Goal: Book appointment/travel/reservation

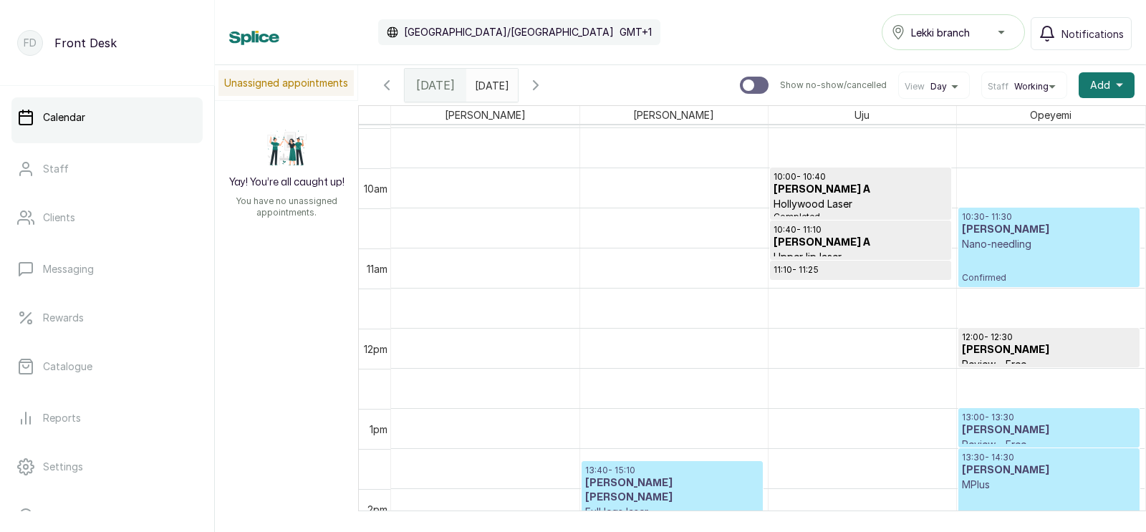
scroll to position [926, 0]
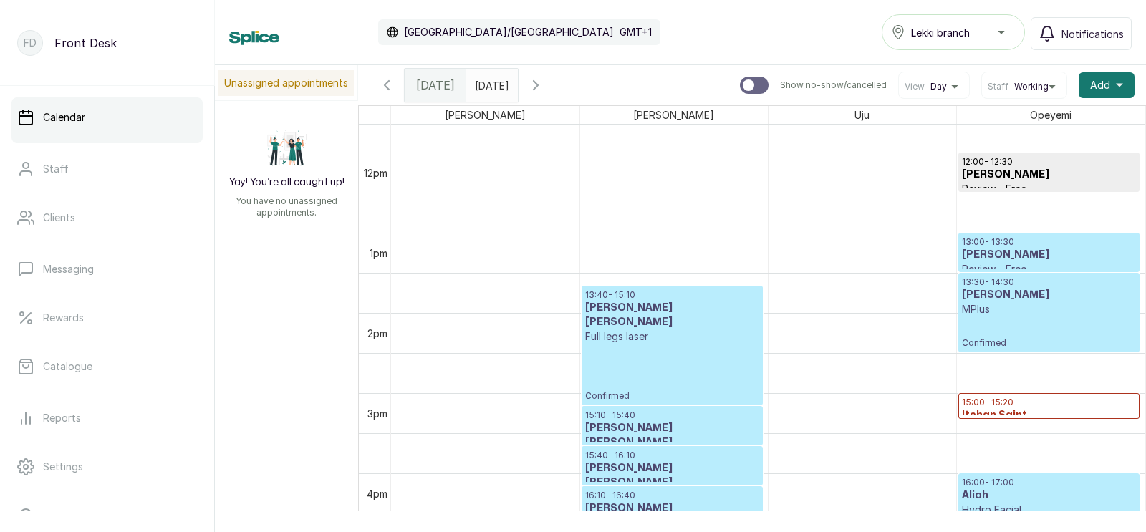
click at [538, 81] on icon "button" at bounding box center [536, 85] width 4 height 9
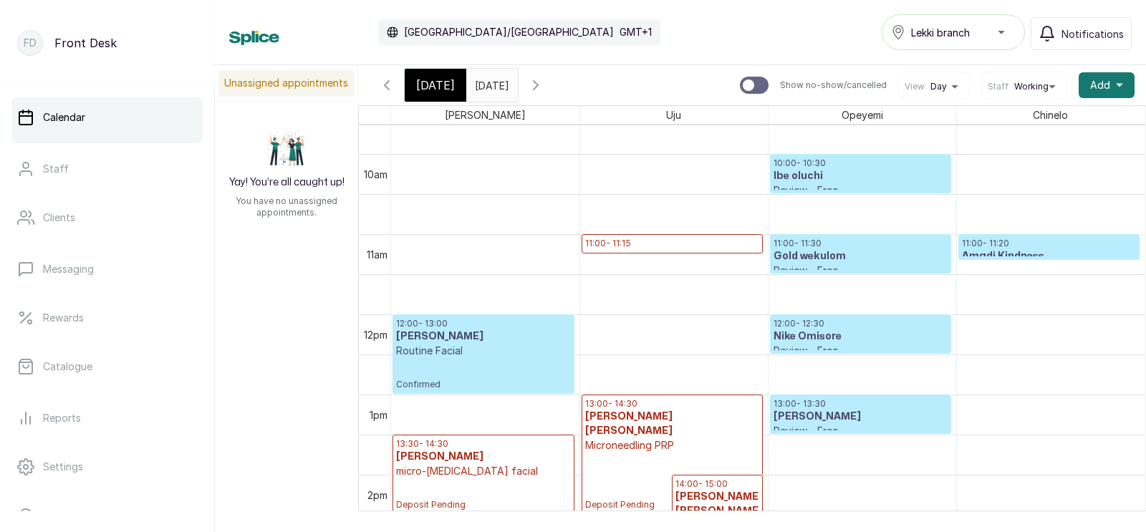
click at [634, 244] on p "11:00 - 11:15" at bounding box center [672, 243] width 174 height 11
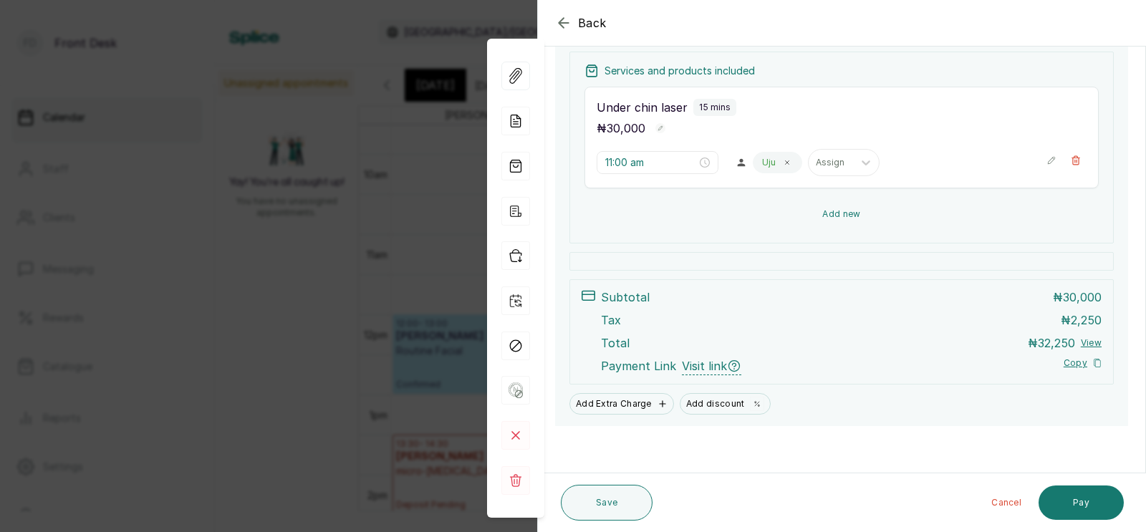
scroll to position [213, 0]
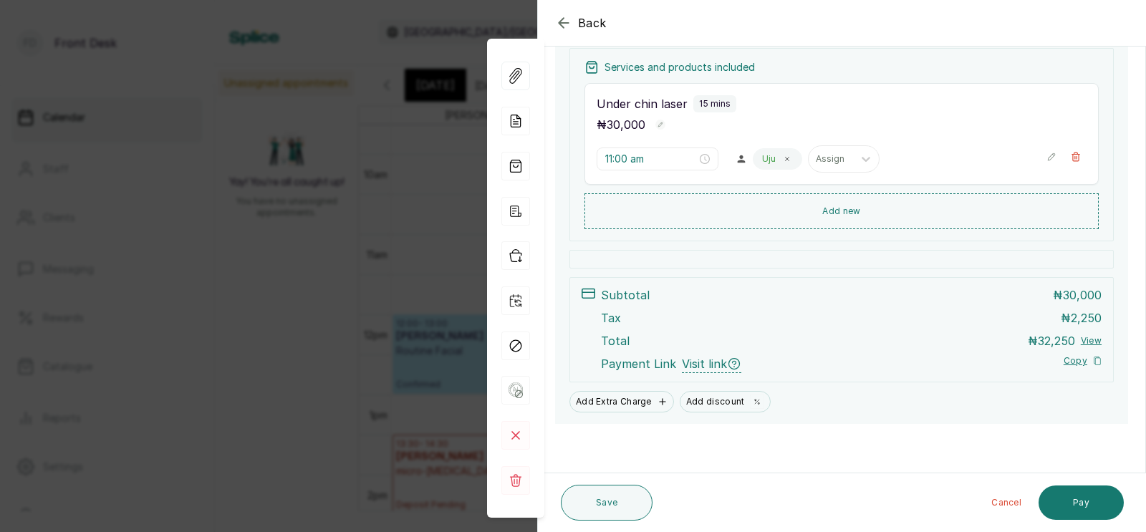
click at [343, 333] on div "Back Appointment Details Edit appointment 🚶 Walk-in (booked by Front Desk) Make…" at bounding box center [573, 266] width 1146 height 532
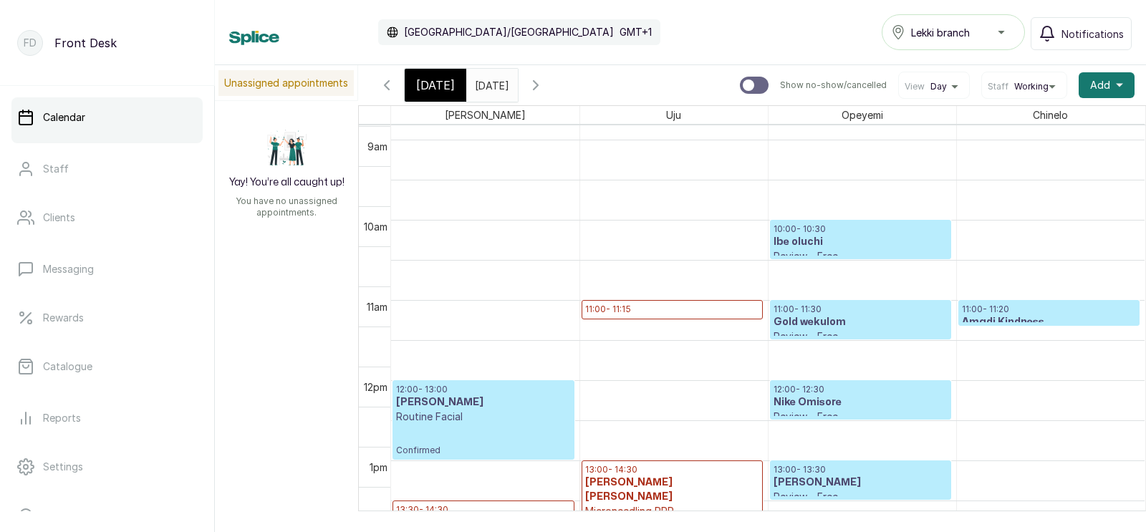
scroll to position [707, 0]
click at [634, 305] on p "11:00 - 11:15" at bounding box center [672, 309] width 174 height 11
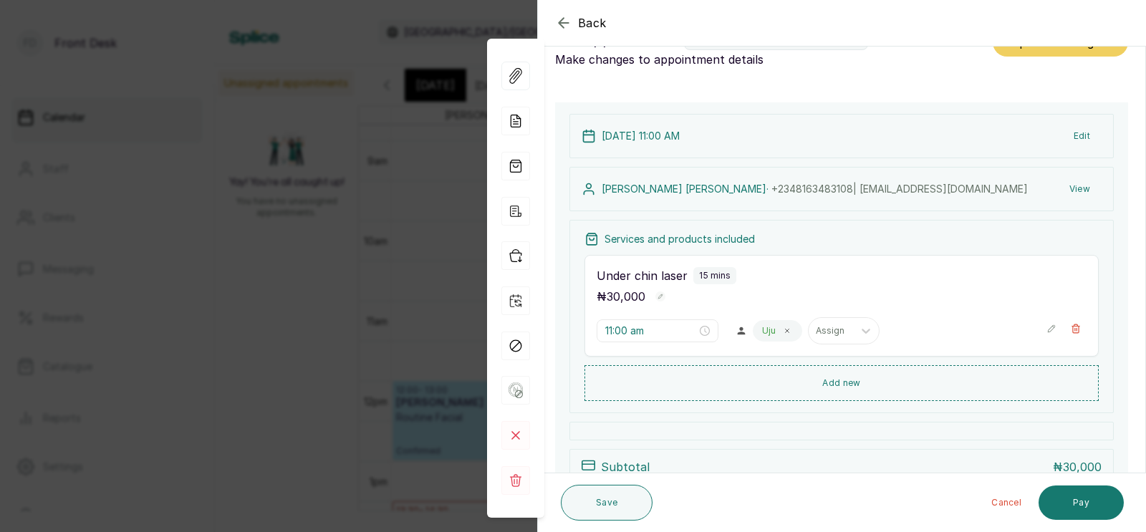
scroll to position [44, 0]
click at [377, 248] on div "Back Appointment Details Edit appointment 🚶 Walk-in (booked by Front Desk) Make…" at bounding box center [573, 266] width 1146 height 532
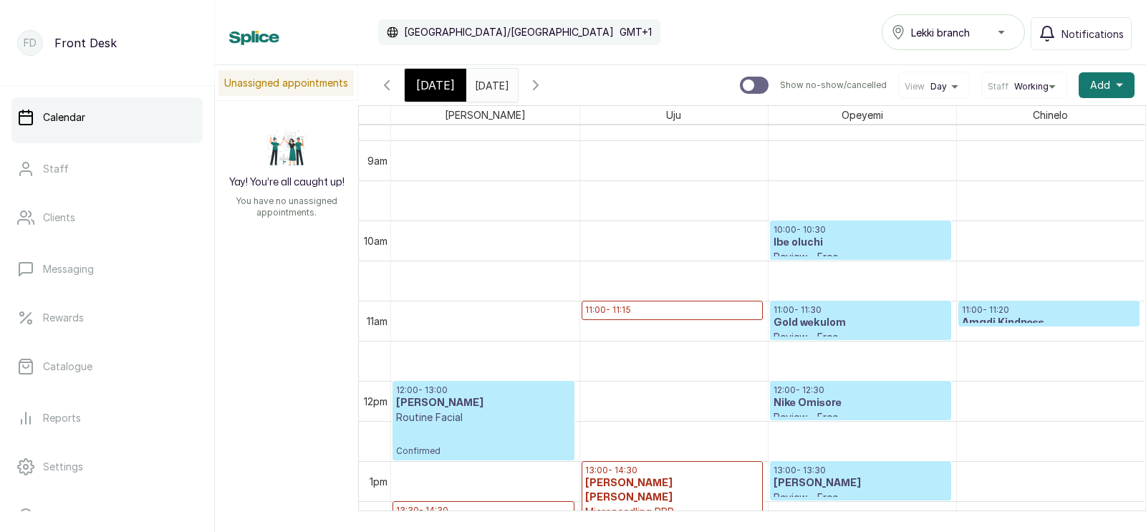
click at [380, 247] on div "10am" at bounding box center [375, 240] width 29 height 15
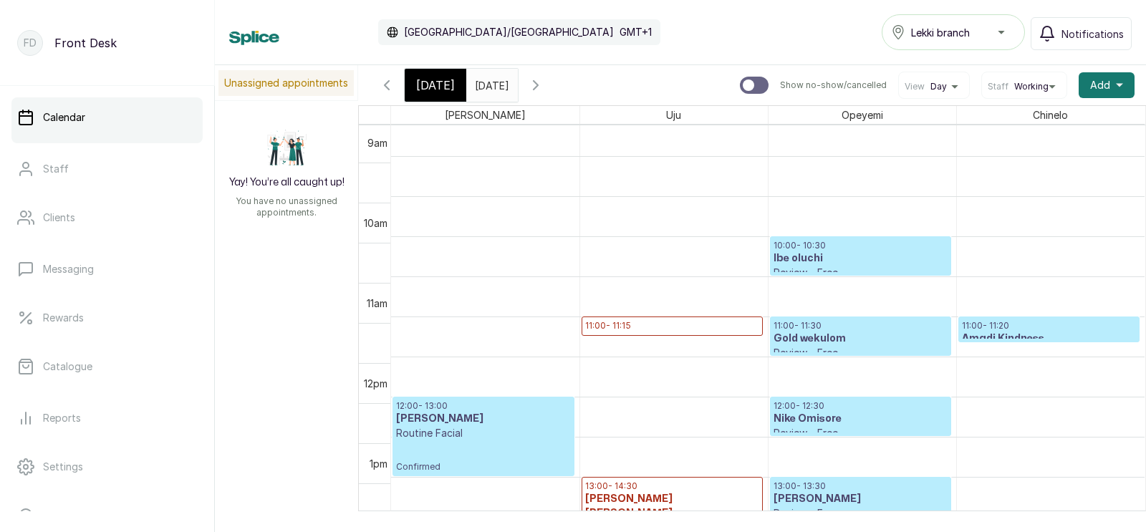
scroll to position [691, 0]
click at [642, 325] on p "11:00 - 11:15" at bounding box center [672, 325] width 174 height 11
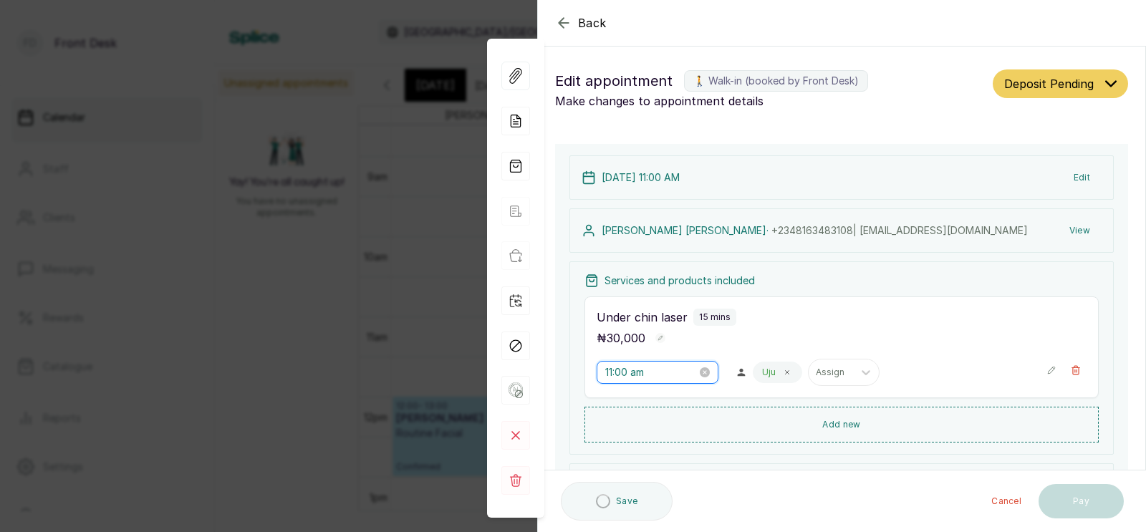
click at [630, 374] on input "11:00 am" at bounding box center [651, 373] width 92 height 16
click at [629, 370] on input "11:00 am" at bounding box center [651, 373] width 92 height 16
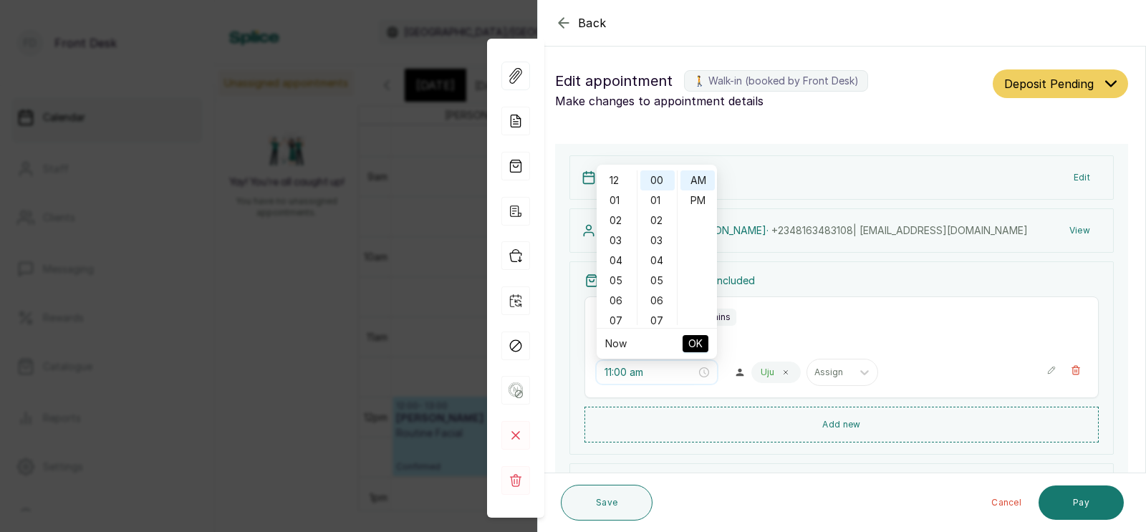
scroll to position [122, 0]
click at [613, 255] on div "10" at bounding box center [616, 259] width 34 height 20
click at [657, 259] on div "40" at bounding box center [657, 259] width 34 height 20
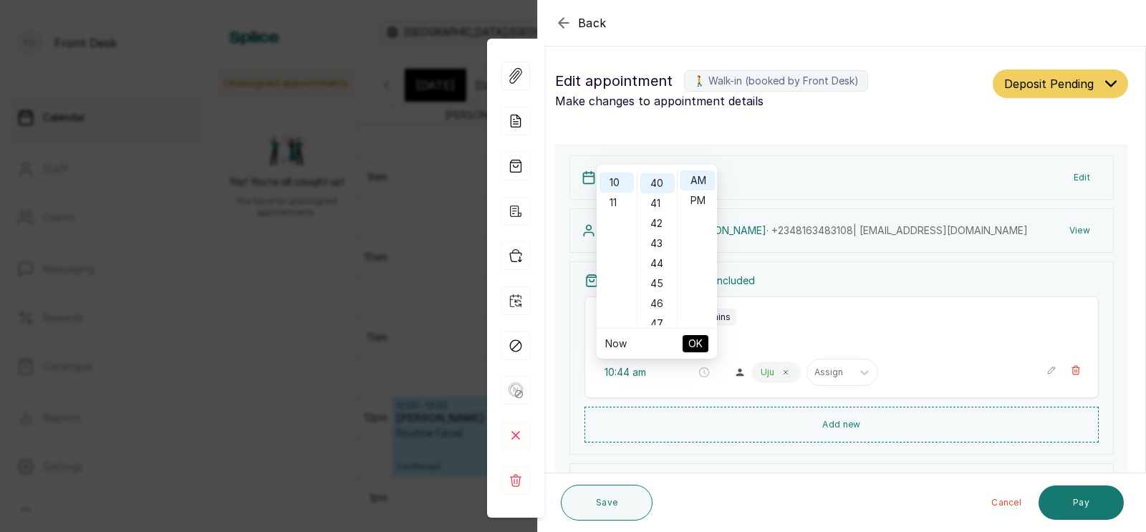
type input "10:40 am"
click at [693, 346] on span "OK" at bounding box center [695, 343] width 14 height 27
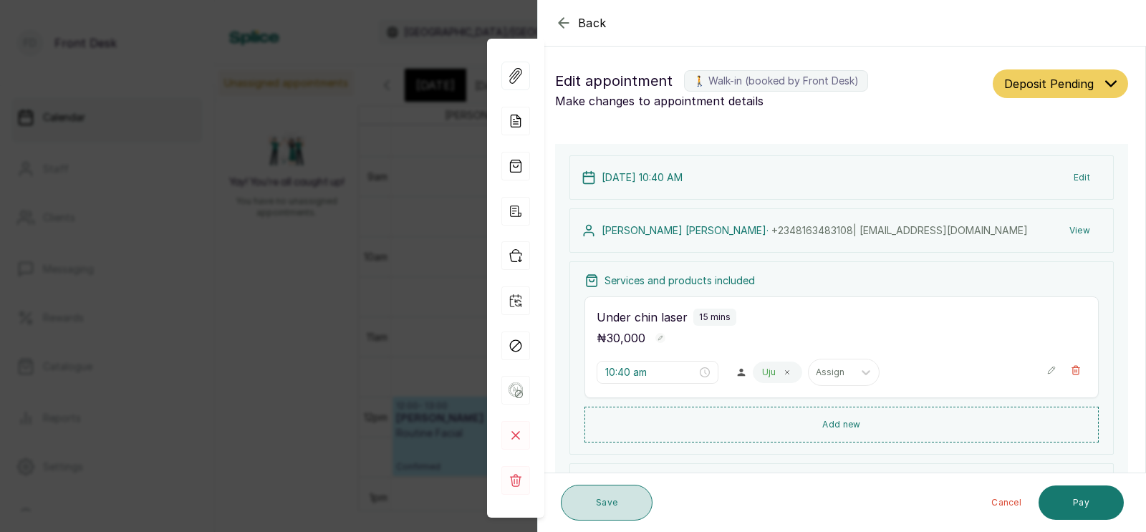
click at [592, 506] on button "Save" at bounding box center [607, 503] width 92 height 36
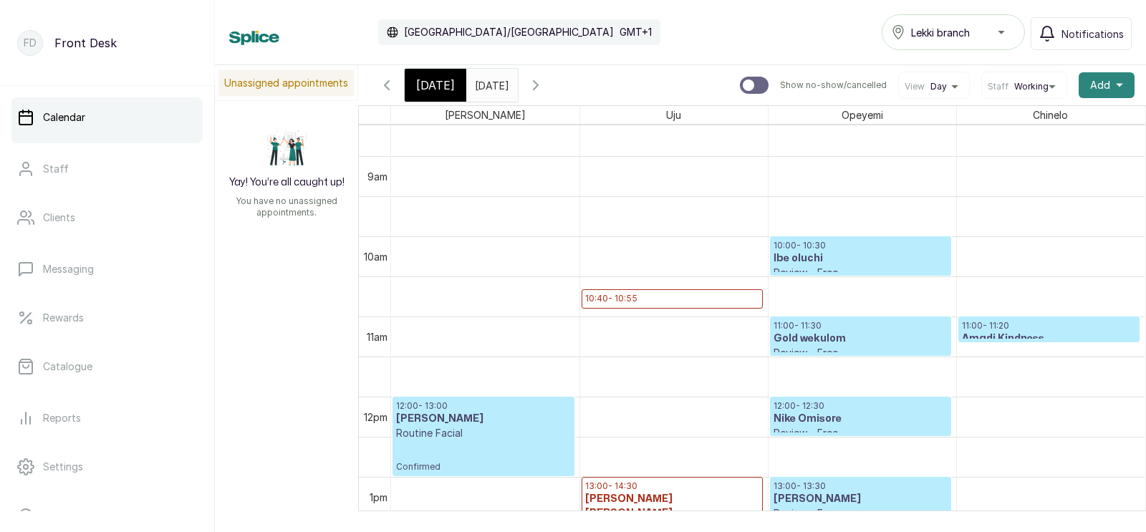
click at [1106, 82] on span "Add" at bounding box center [1100, 85] width 20 height 14
click at [1021, 123] on span "Add Appointment" at bounding box center [1055, 123] width 138 height 17
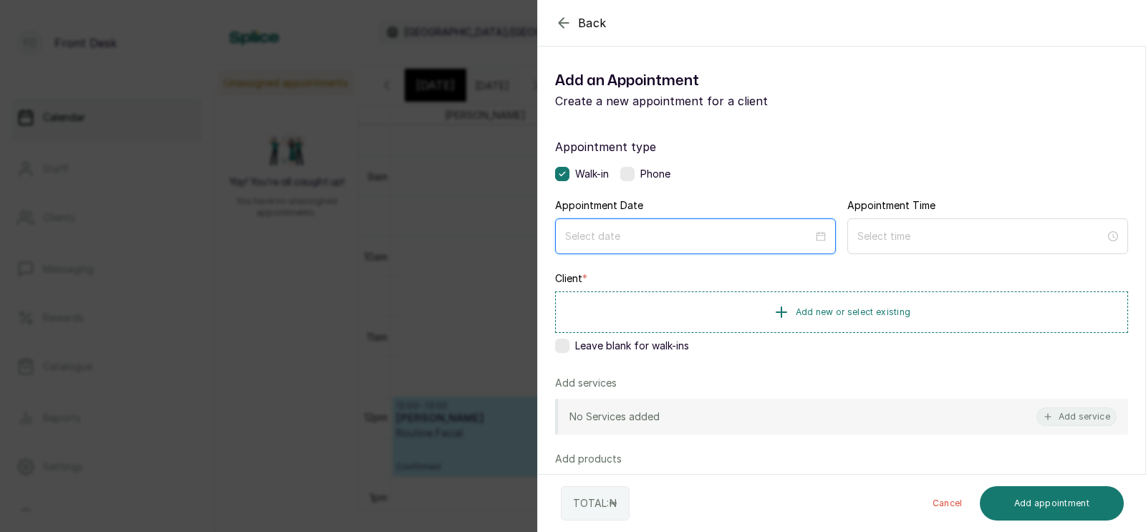
click at [693, 233] on input at bounding box center [689, 236] width 248 height 16
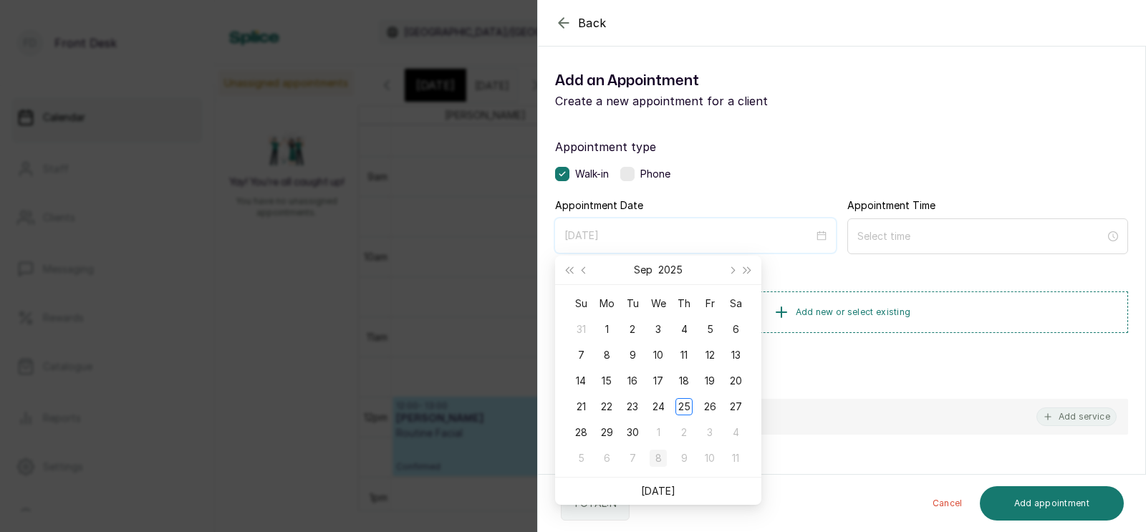
type input "[DATE]"
click at [711, 400] on div "26" at bounding box center [709, 406] width 17 height 17
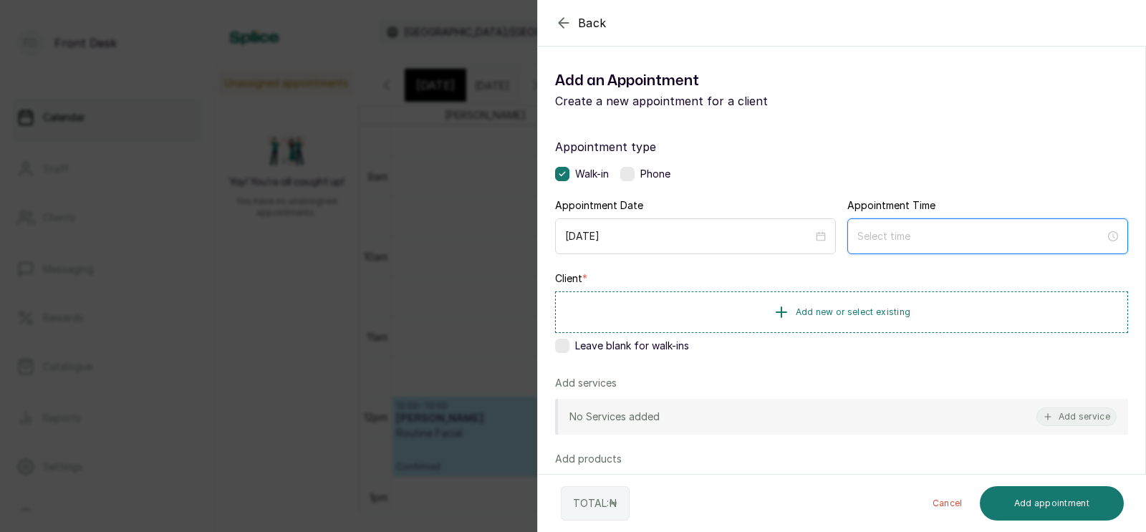
click at [909, 238] on input at bounding box center [981, 236] width 248 height 16
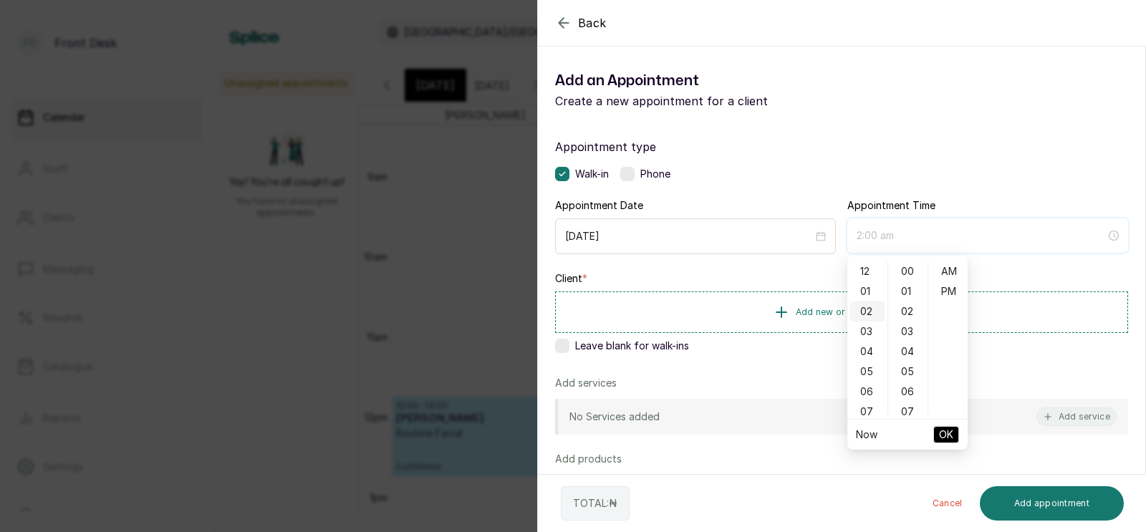
scroll to position [135, 0]
click at [862, 352] on div "11" at bounding box center [867, 357] width 34 height 20
type input "11:00 am"
click at [948, 433] on span "OK" at bounding box center [946, 434] width 14 height 27
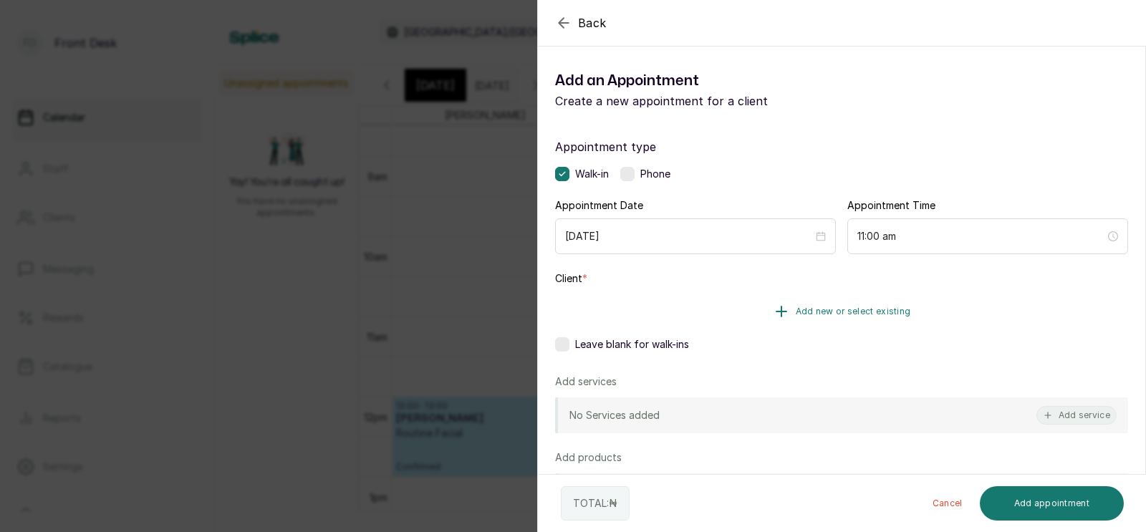
click at [867, 309] on span "Add new or select existing" at bounding box center [853, 311] width 115 height 11
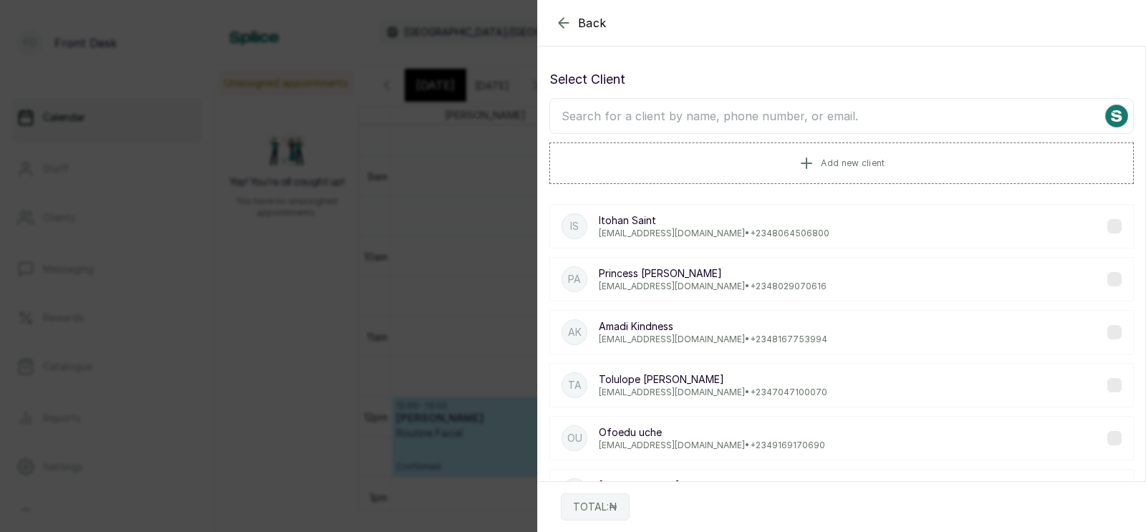
click at [764, 117] on input "text" at bounding box center [841, 116] width 584 height 36
type input "ste"
click at [706, 280] on p "[PERSON_NAME]" at bounding box center [711, 273] width 224 height 14
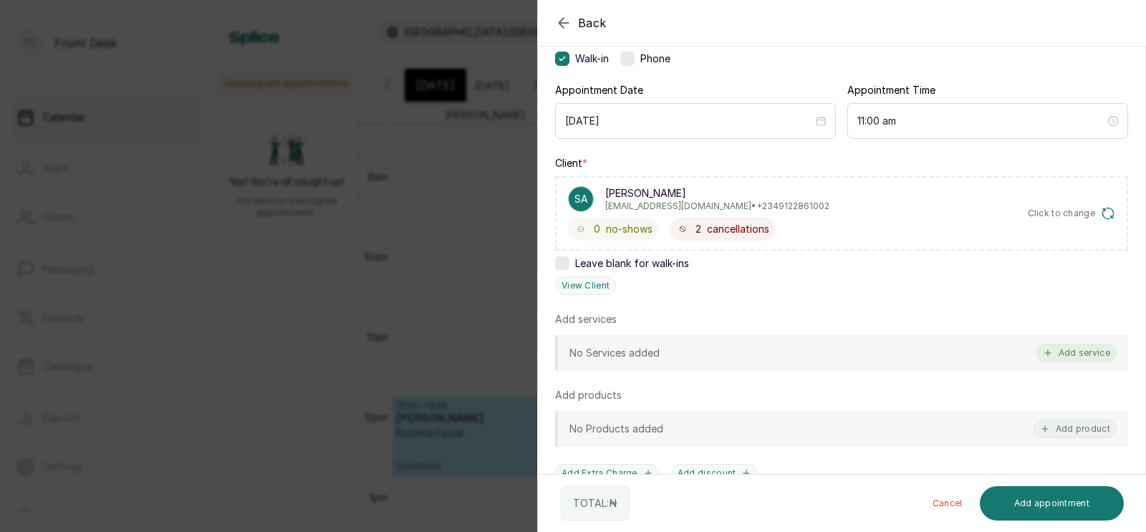
scroll to position [125, 0]
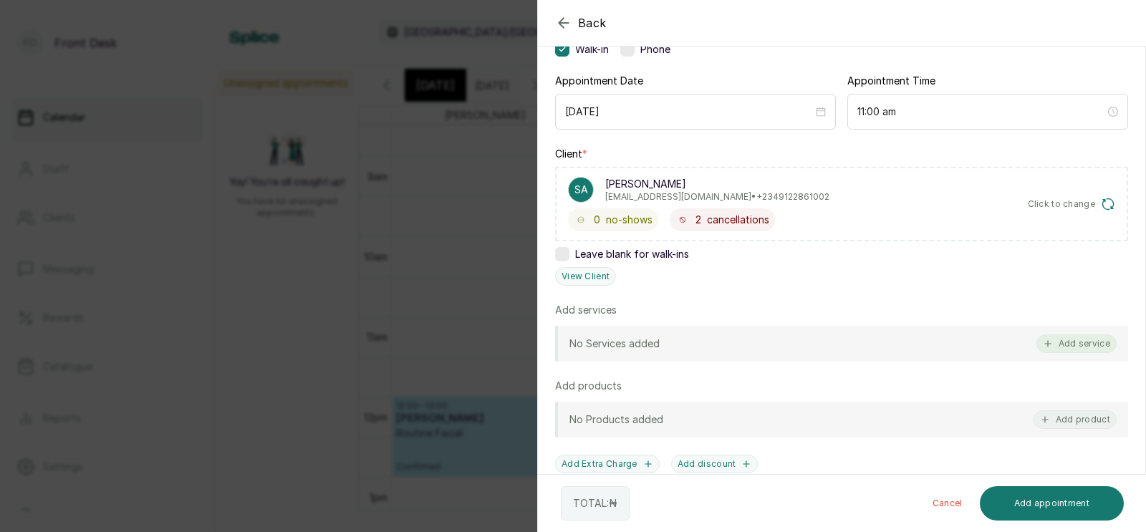
click at [1079, 338] on button "Add service" at bounding box center [1076, 343] width 80 height 19
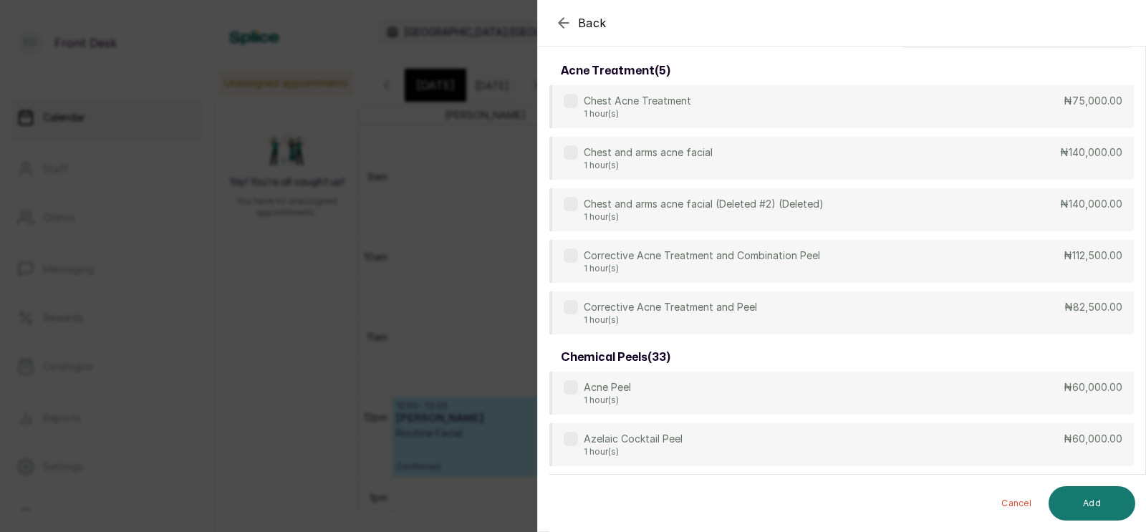
scroll to position [0, 0]
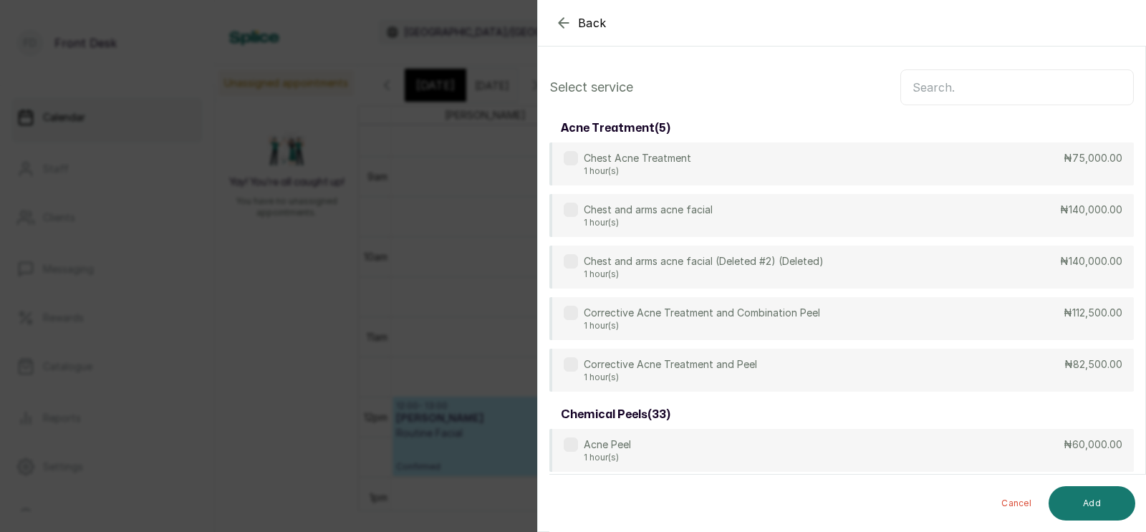
click at [962, 86] on input "text" at bounding box center [1016, 87] width 233 height 36
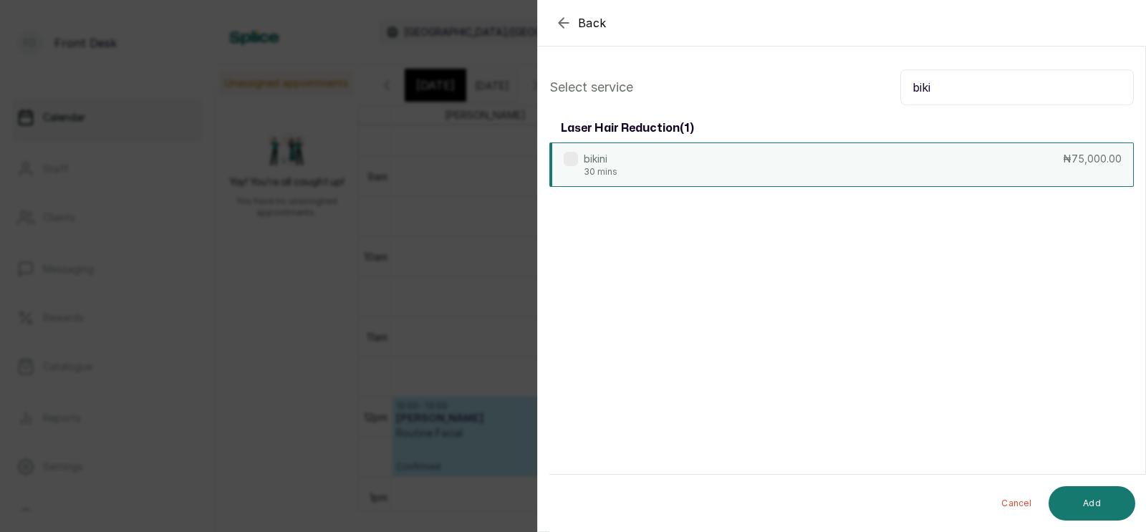
click at [855, 158] on div "bikini 30 mins ₦75,000.00" at bounding box center [841, 165] width 584 height 44
click at [948, 90] on input "biki" at bounding box center [1016, 87] width 233 height 36
type input "b"
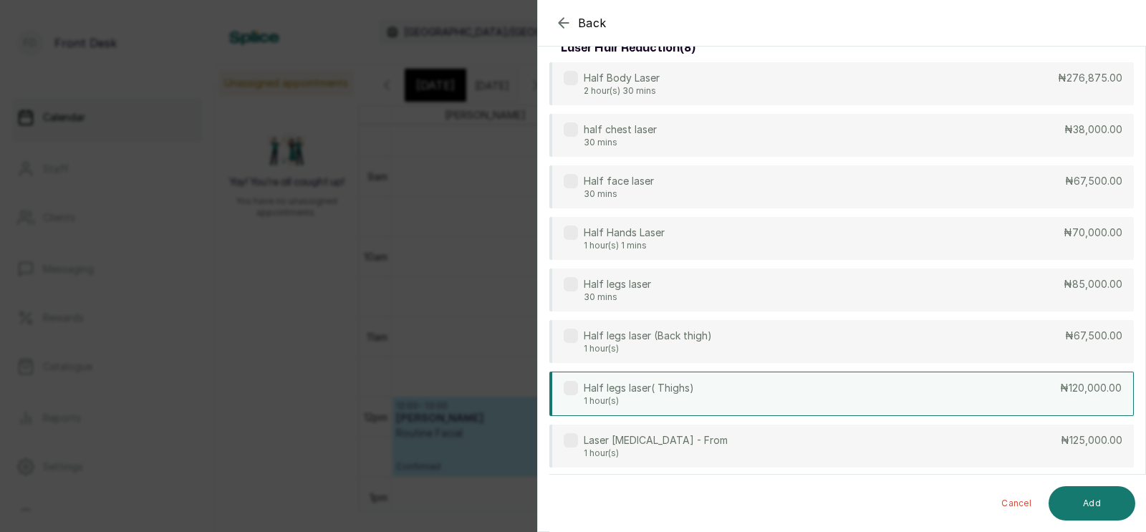
scroll to position [85, 0]
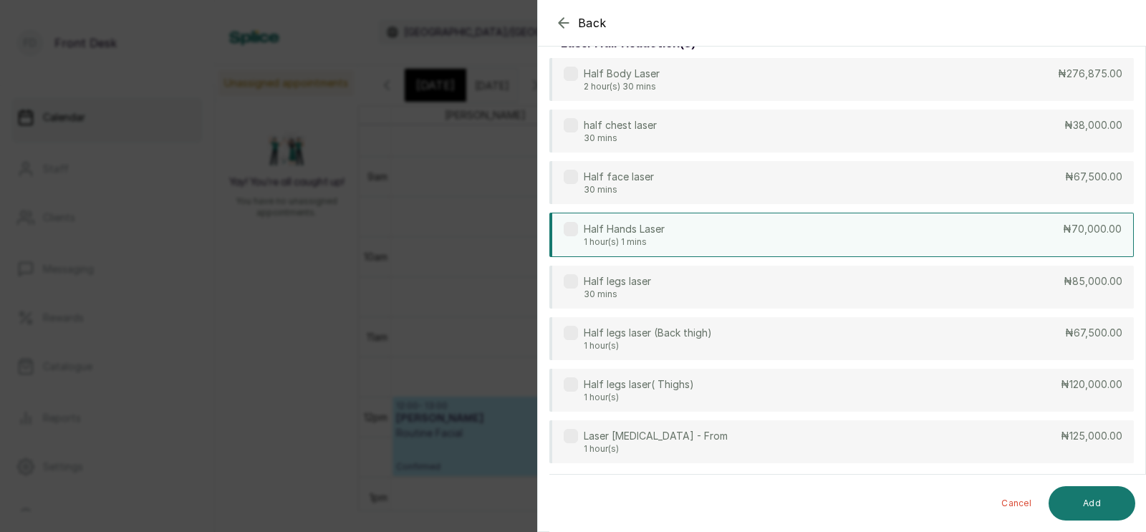
click at [659, 234] on p "Half Hands Laser" at bounding box center [624, 229] width 81 height 14
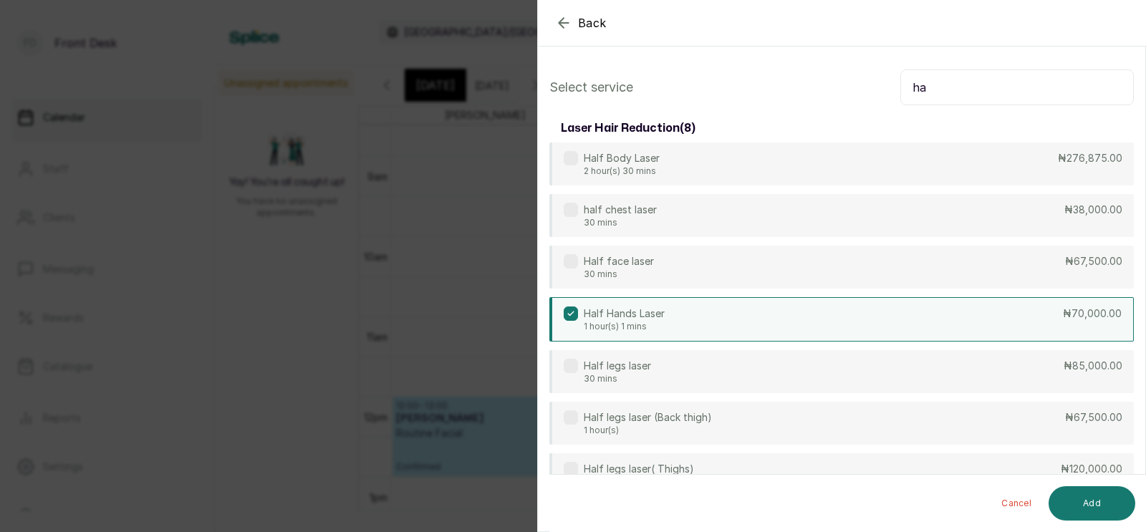
click at [971, 97] on input "ha" at bounding box center [1016, 87] width 233 height 36
type input "h"
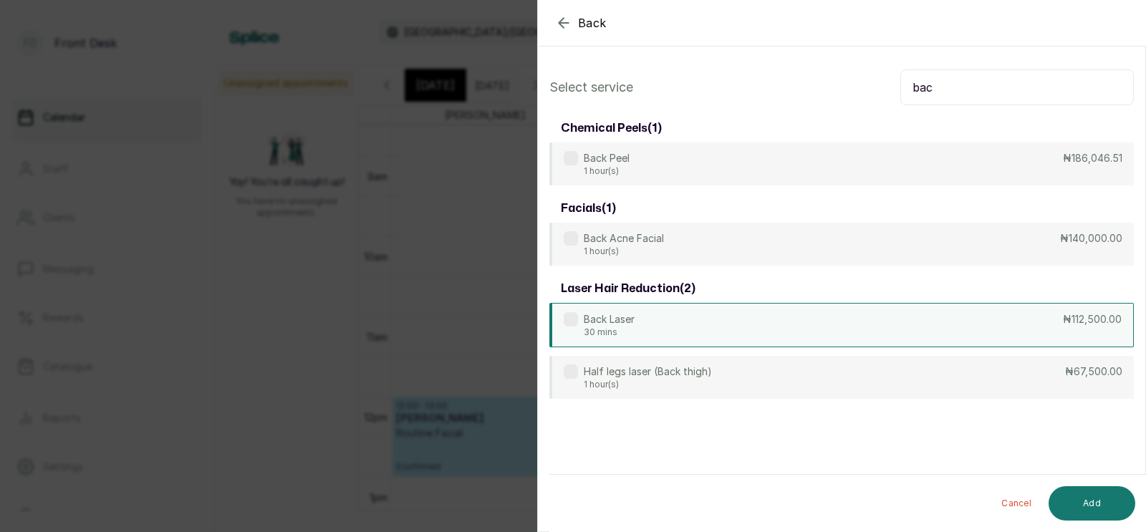
type input "bac"
click at [701, 323] on div "Back Laser 30 mins ₦112,500.00" at bounding box center [841, 325] width 584 height 44
click at [1084, 499] on button "Add" at bounding box center [1092, 503] width 87 height 34
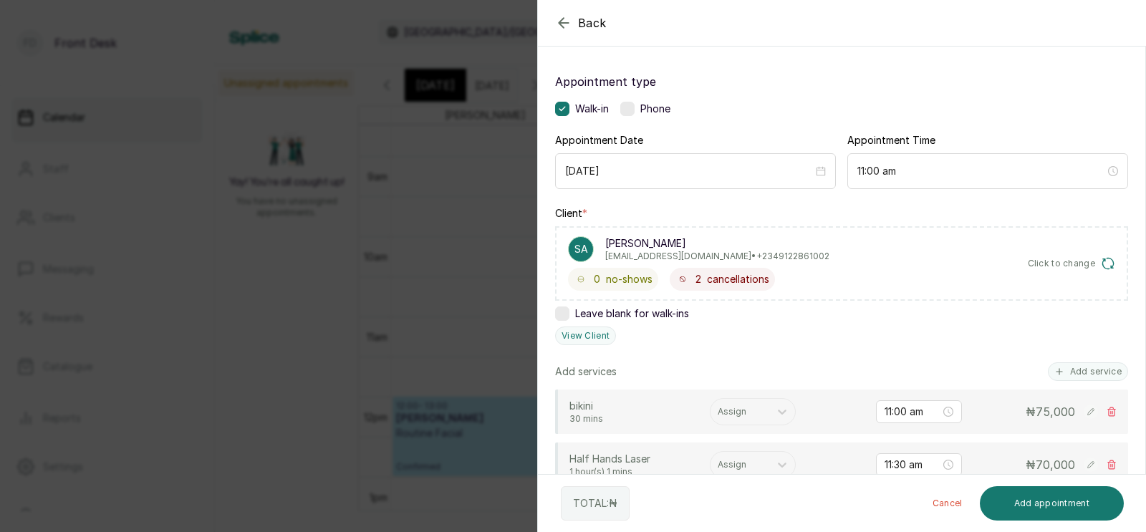
scroll to position [159, 0]
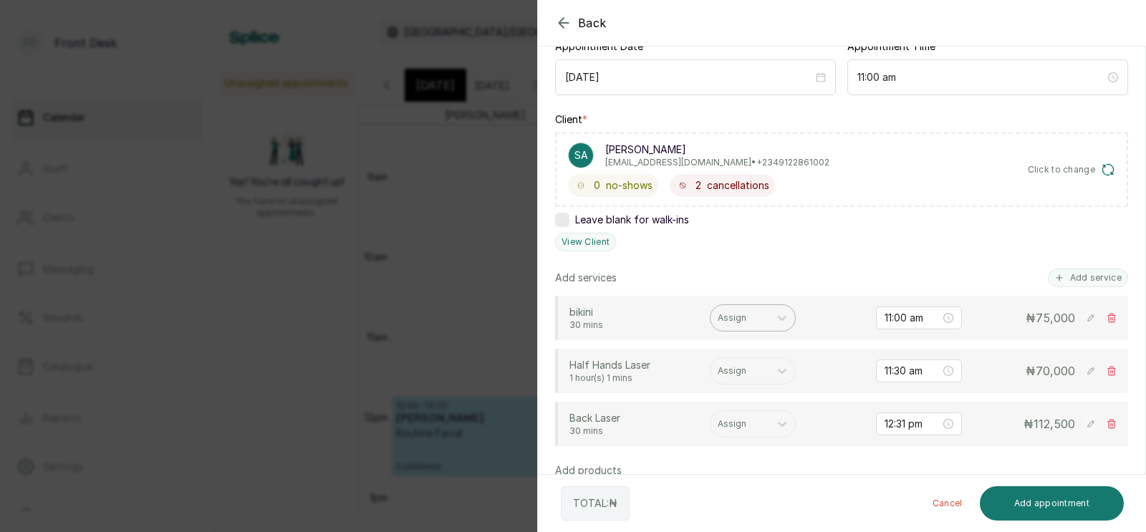
click at [746, 318] on div at bounding box center [740, 318] width 44 height 13
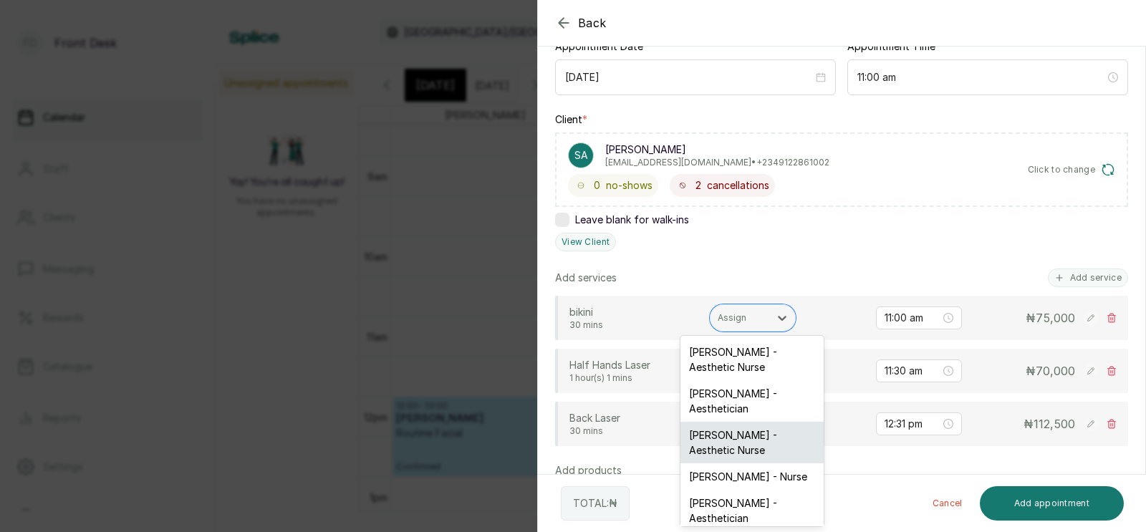
click at [718, 442] on div "[PERSON_NAME] - Aesthetic Nurse" at bounding box center [751, 443] width 143 height 42
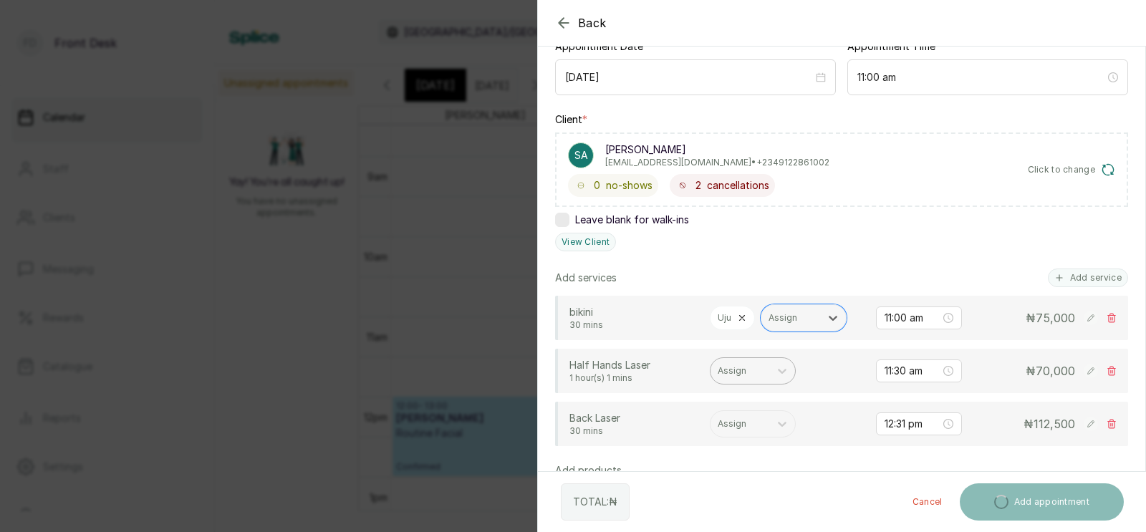
click at [746, 377] on div "Assign" at bounding box center [740, 371] width 59 height 19
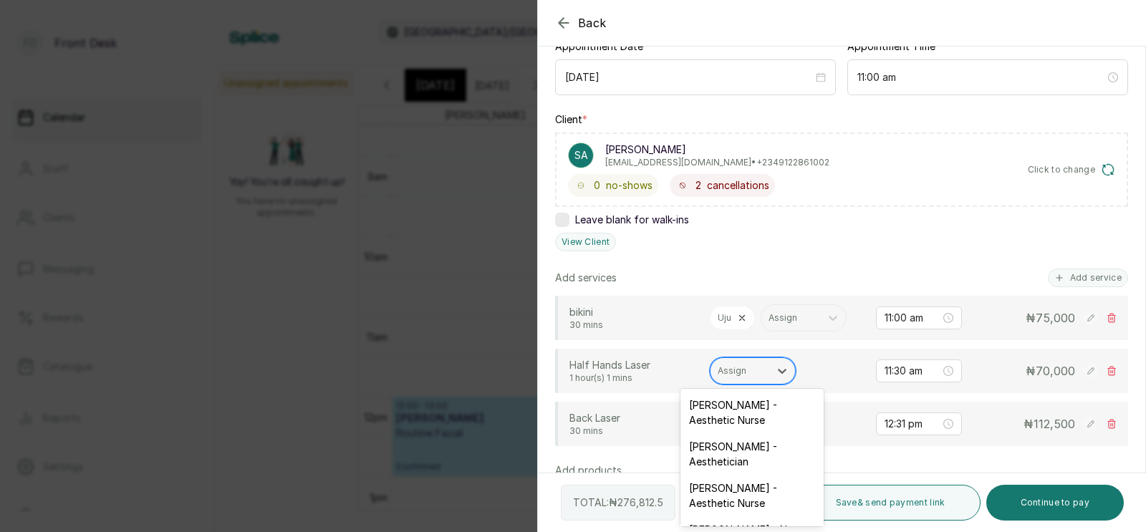
click at [743, 374] on div at bounding box center [740, 371] width 44 height 13
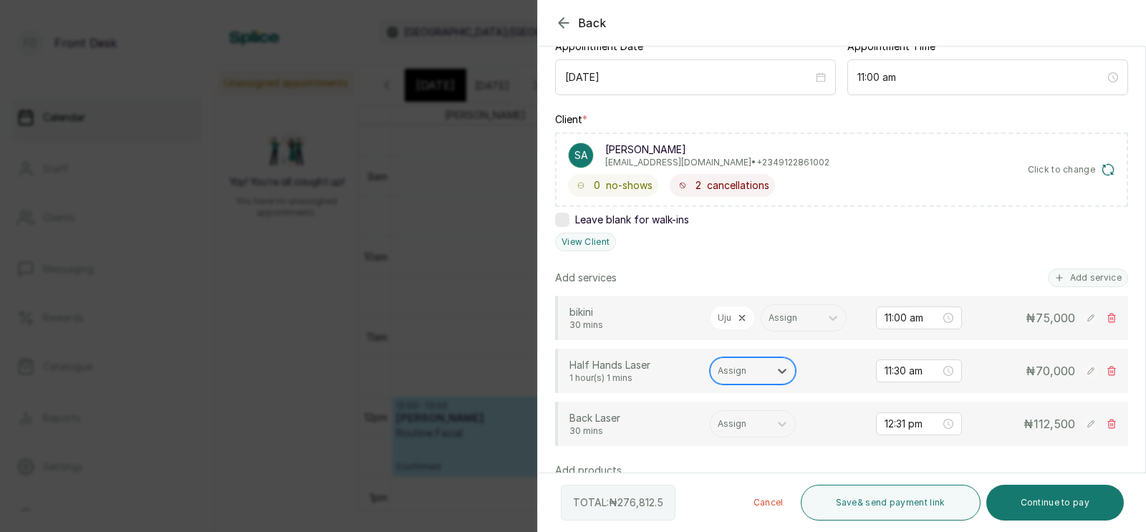
click at [743, 374] on div at bounding box center [740, 371] width 44 height 13
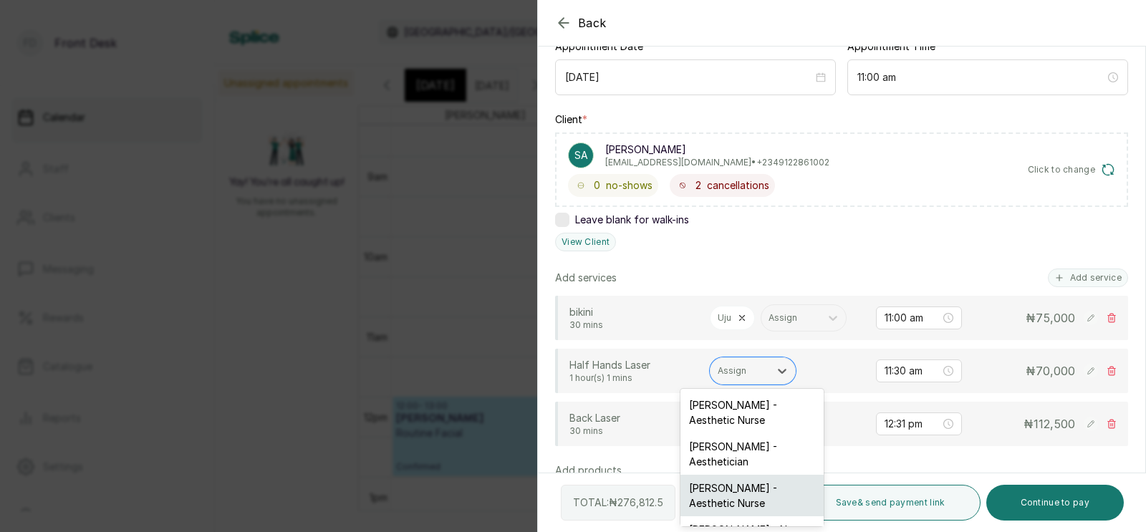
click at [726, 487] on div "[PERSON_NAME] - Aesthetic Nurse" at bounding box center [751, 496] width 143 height 42
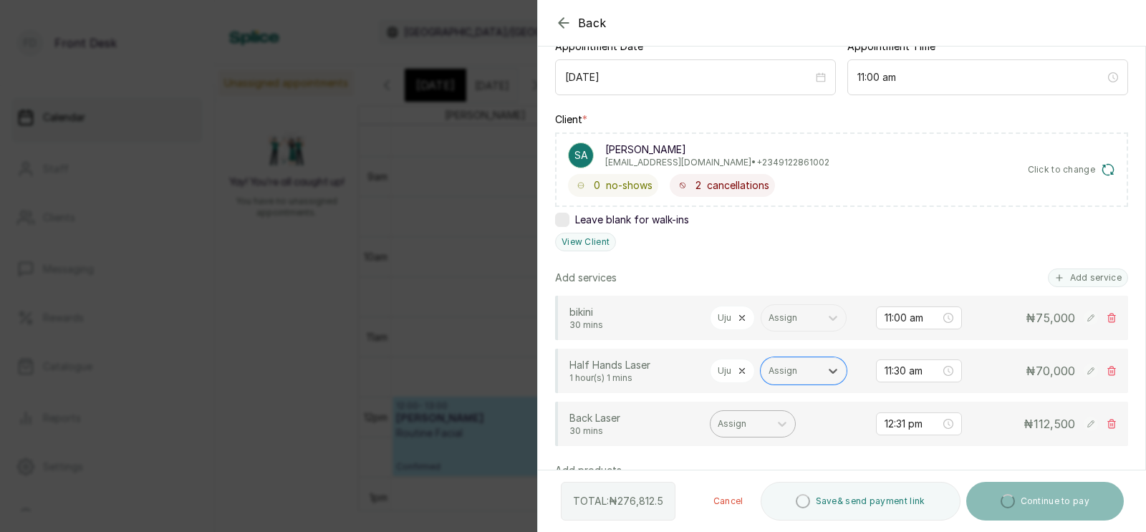
click at [745, 423] on div at bounding box center [740, 424] width 44 height 13
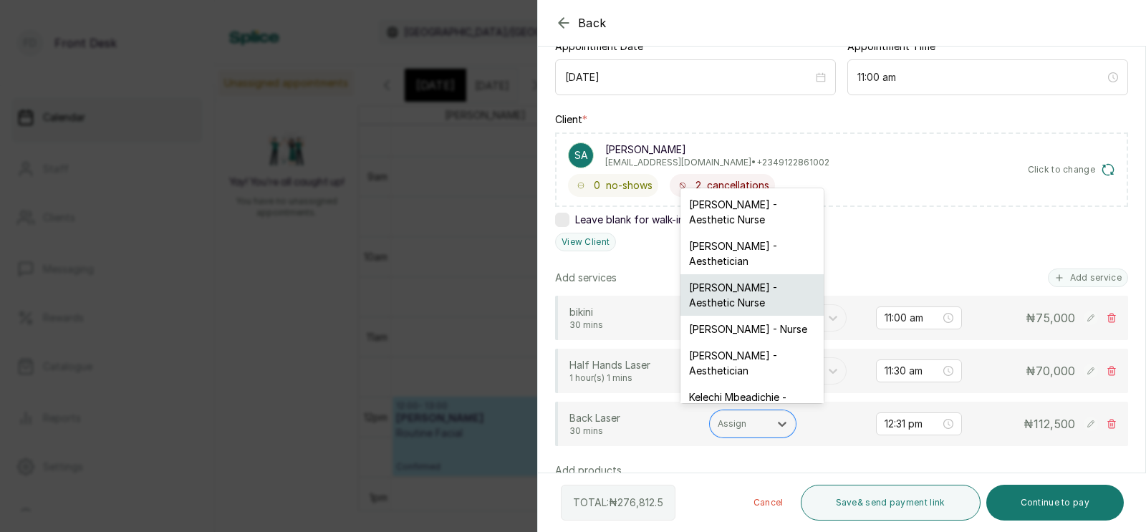
click at [716, 288] on div "[PERSON_NAME] - Aesthetic Nurse" at bounding box center [751, 295] width 143 height 42
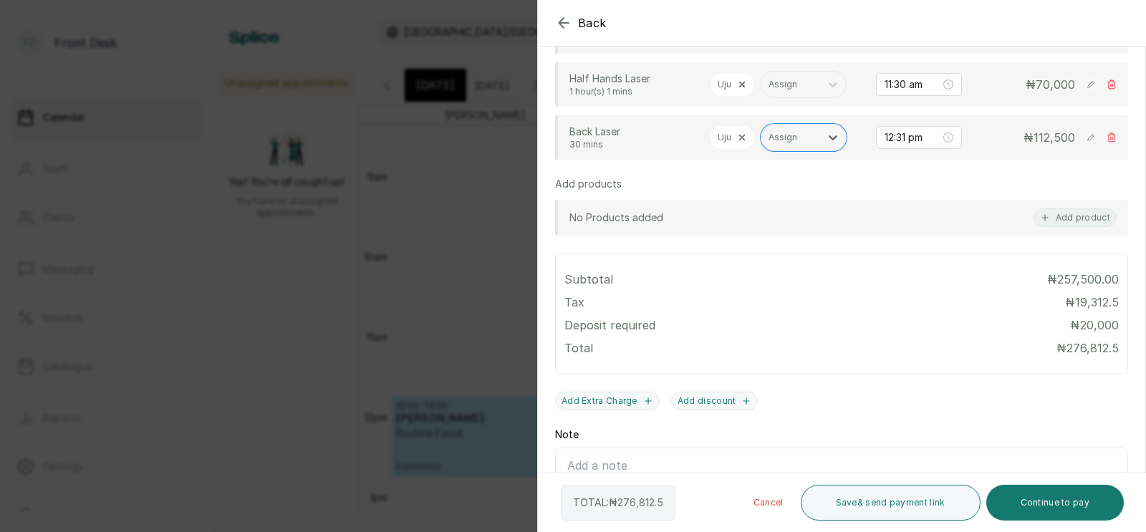
scroll to position [446, 0]
click at [1063, 500] on button "Continue to pay" at bounding box center [1055, 503] width 138 height 36
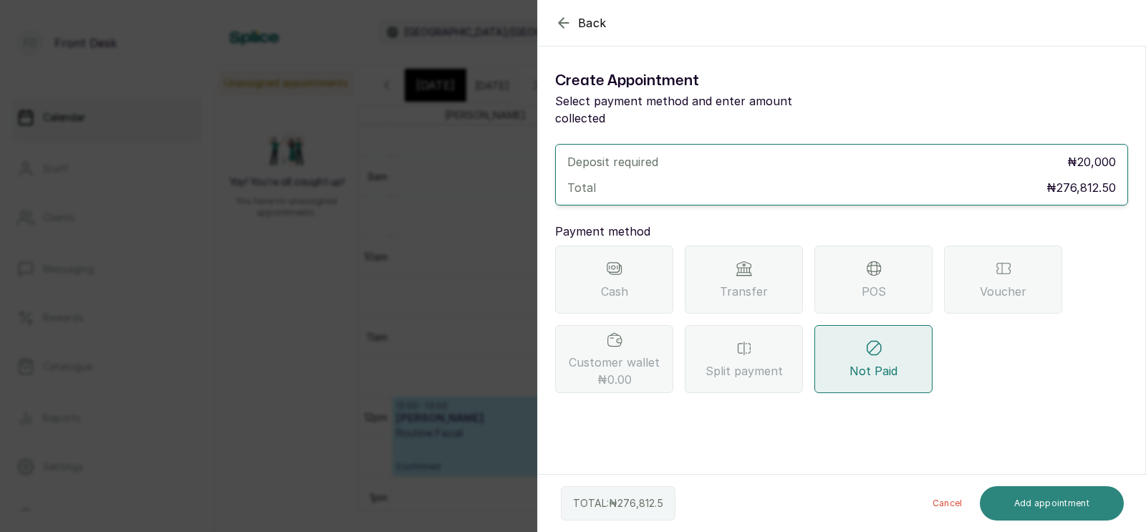
scroll to position [0, 0]
click at [746, 283] on span "Transfer" at bounding box center [744, 291] width 48 height 17
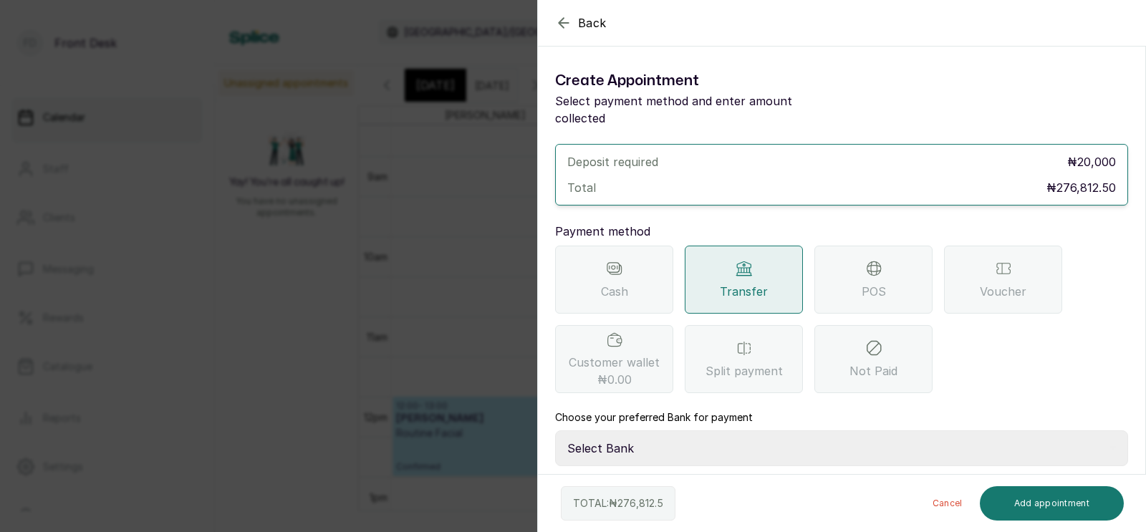
scroll to position [62, 0]
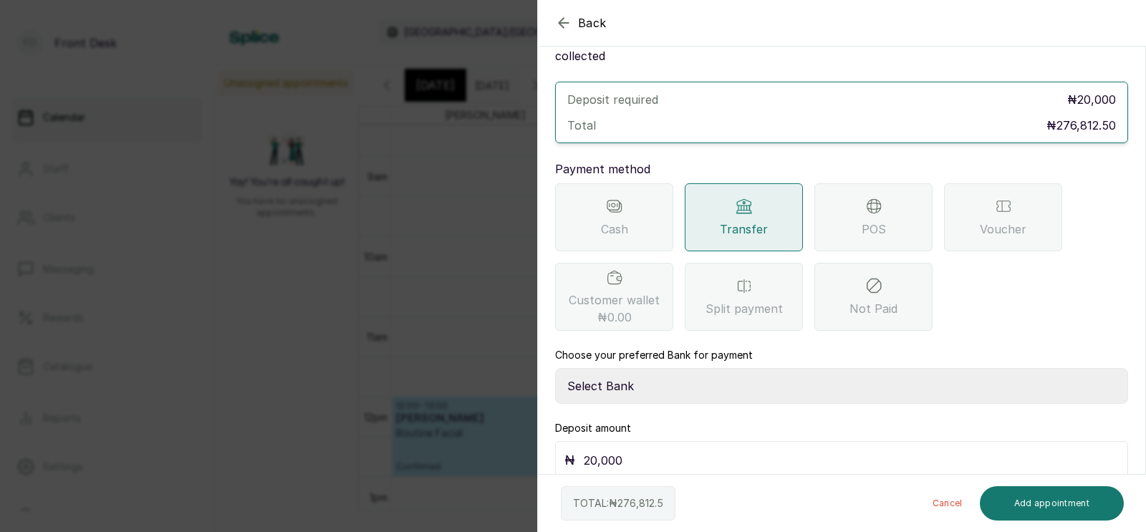
click at [634, 368] on select "Select Bank [PERSON_NAME] Fairmoney Microfinance Bank SKN ANALYTICS MED AESTH. …" at bounding box center [841, 386] width 573 height 36
select select "43272bc0-21c6-4b19-b9fb-c2093b8603c2"
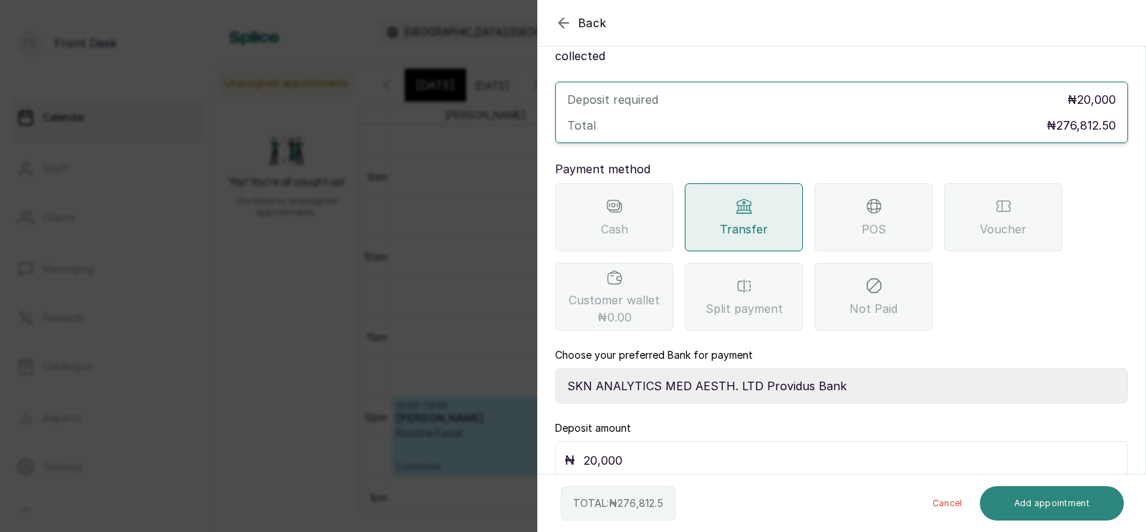
click at [1041, 501] on button "Add appointment" at bounding box center [1052, 503] width 145 height 34
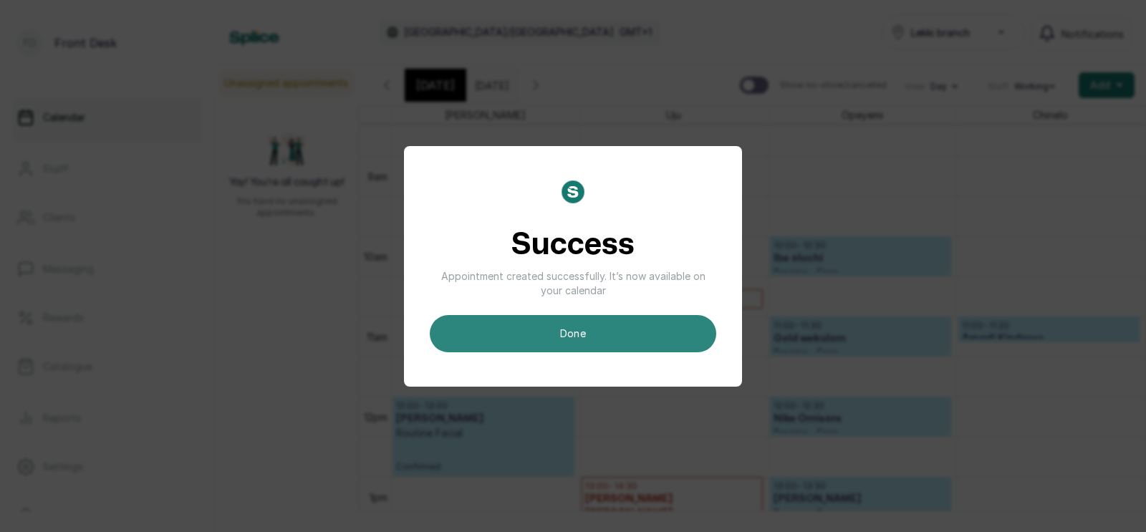
click at [593, 327] on button "done" at bounding box center [573, 333] width 286 height 37
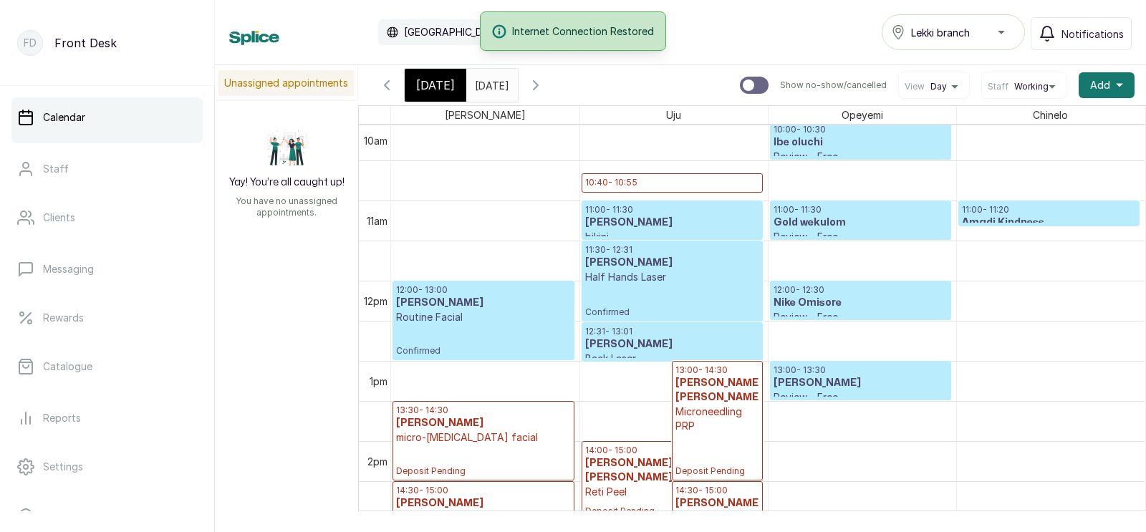
scroll to position [789, 0]
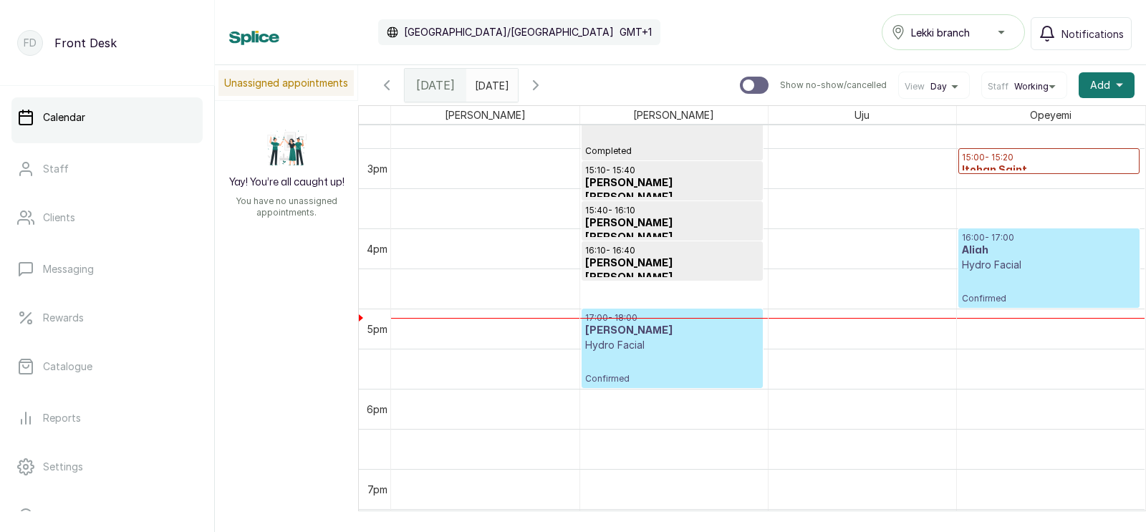
scroll to position [1182, 0]
